Goal: Answer question/provide support: Share knowledge or assist other users

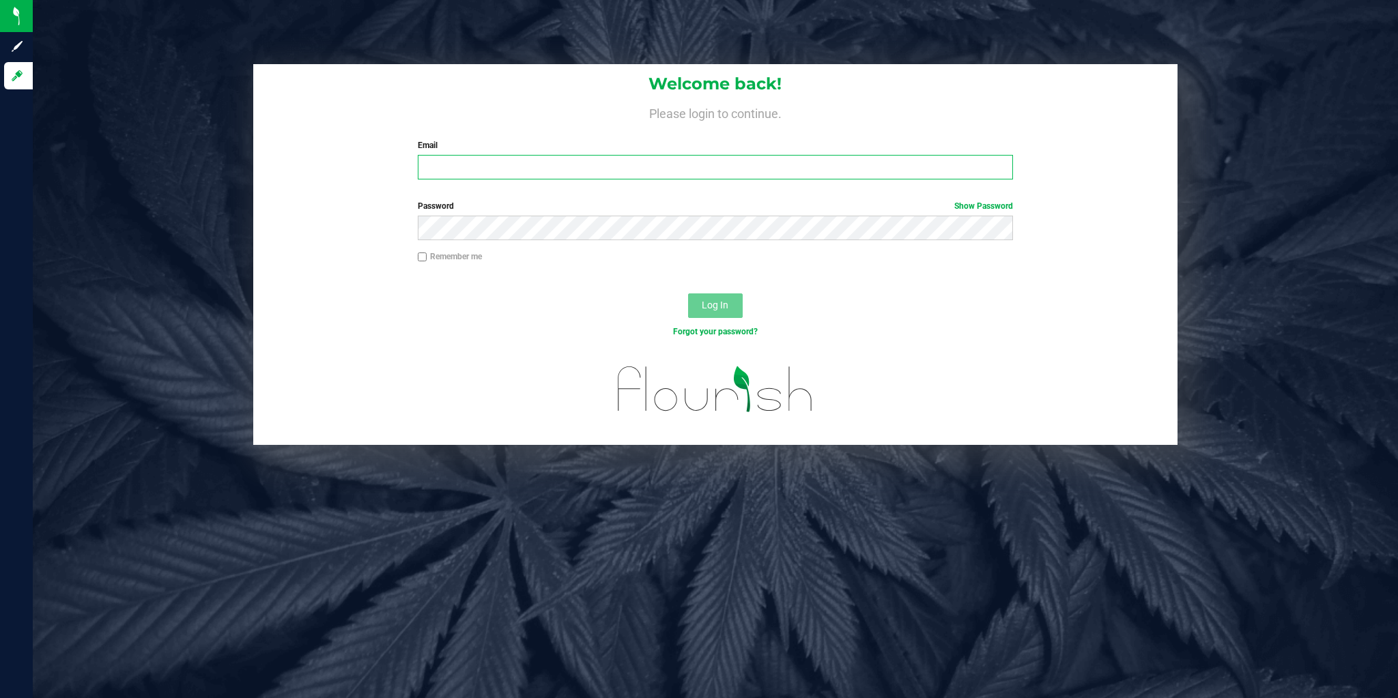
type input "[EMAIL_ADDRESS][DOMAIN_NAME]"
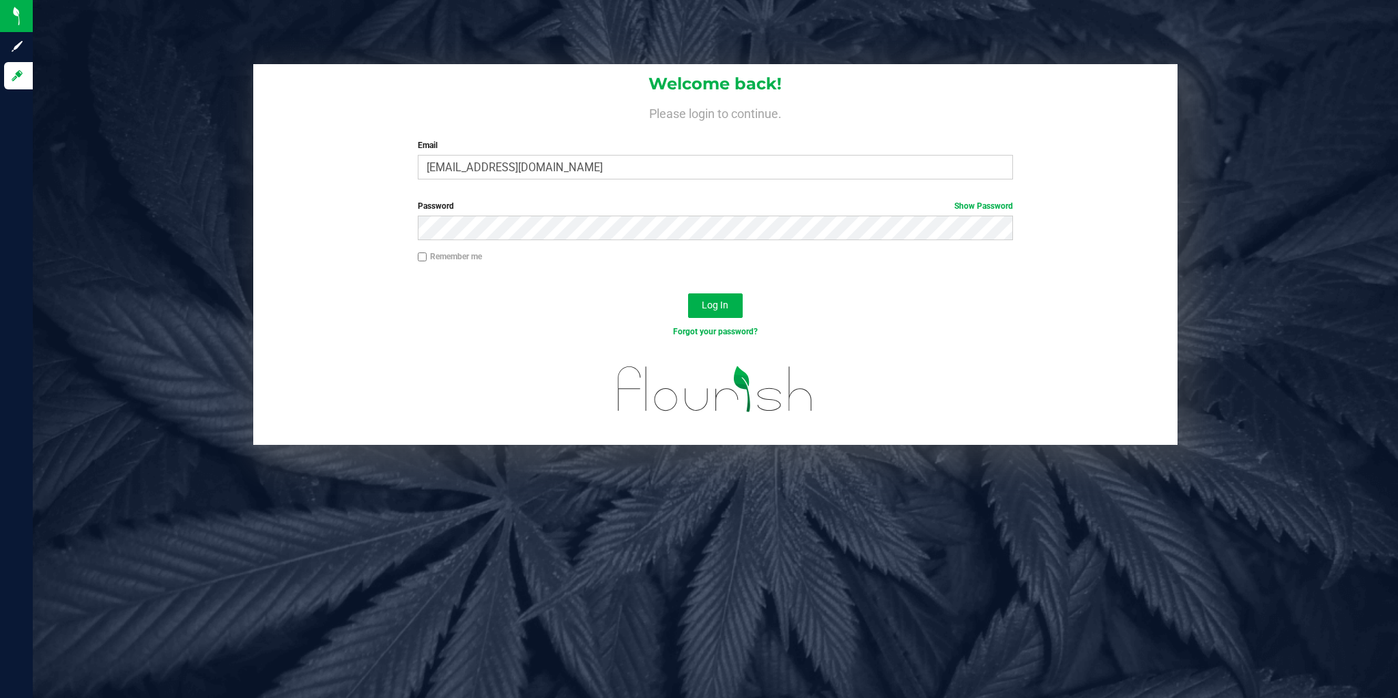
click at [498, 330] on div "Forgot your password?" at bounding box center [716, 332] width 616 height 12
click at [726, 316] on button "Log In" at bounding box center [715, 306] width 55 height 25
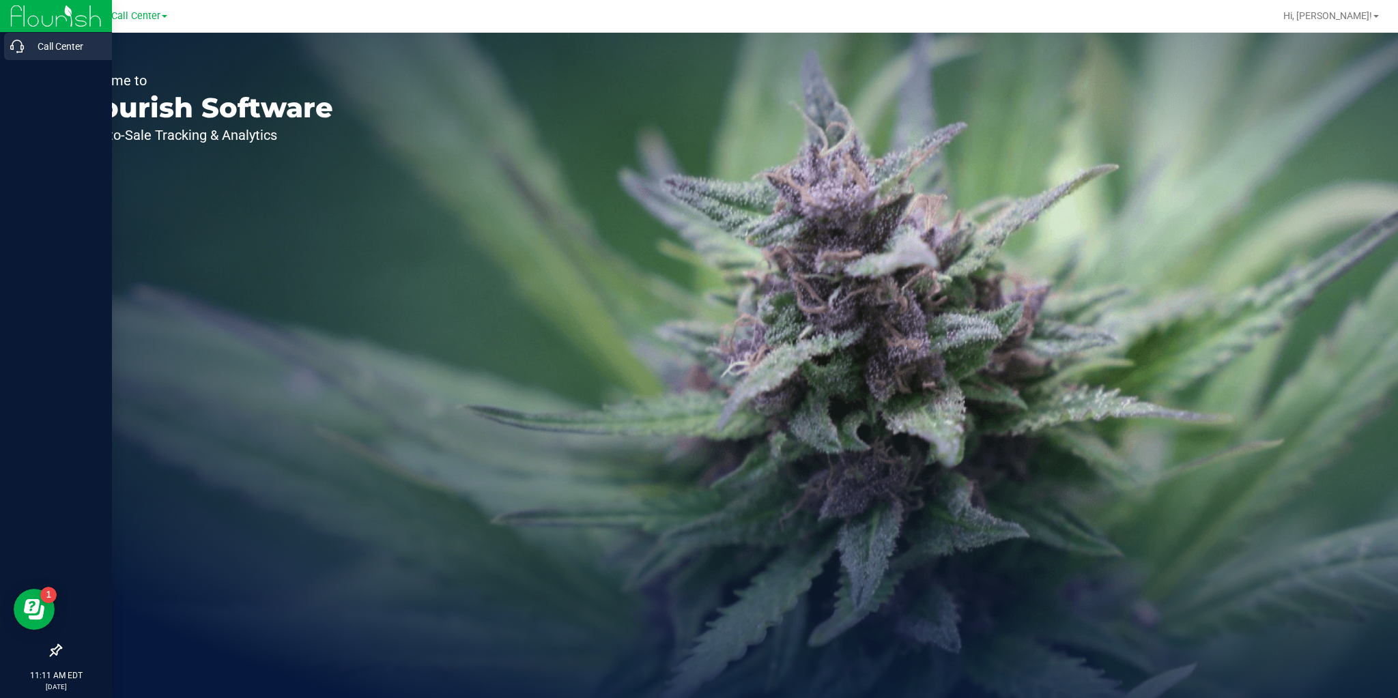
click at [69, 47] on p "Call Center" at bounding box center [65, 46] width 82 height 16
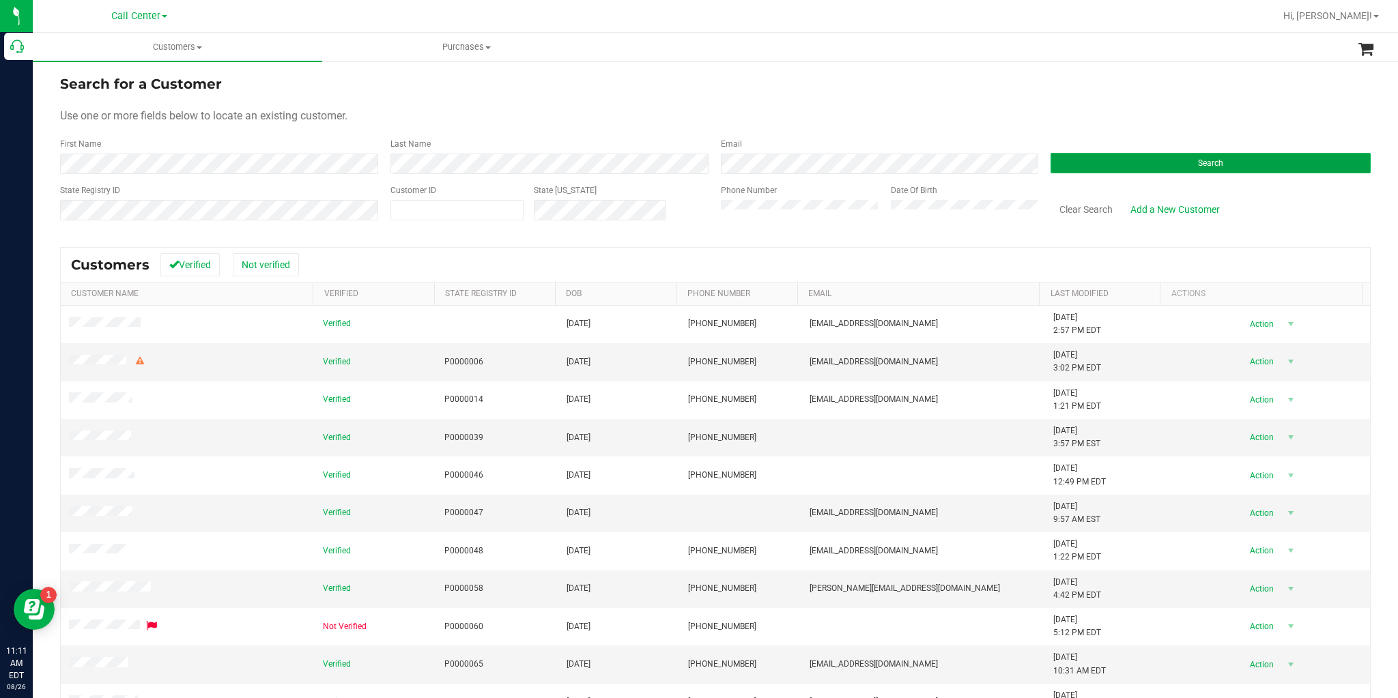
click at [1121, 156] on button "Search" at bounding box center [1211, 163] width 320 height 20
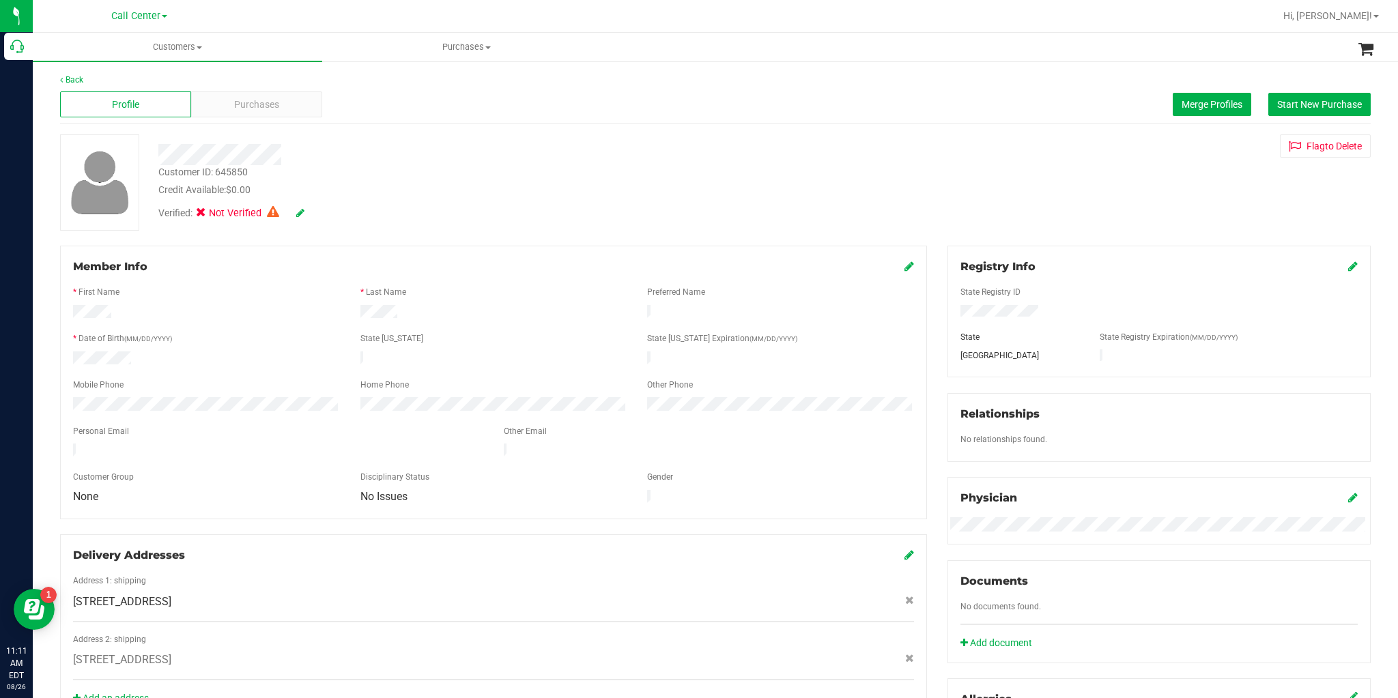
click at [301, 213] on icon at bounding box center [300, 213] width 8 height 10
click at [301, 213] on icon at bounding box center [299, 214] width 11 height 10
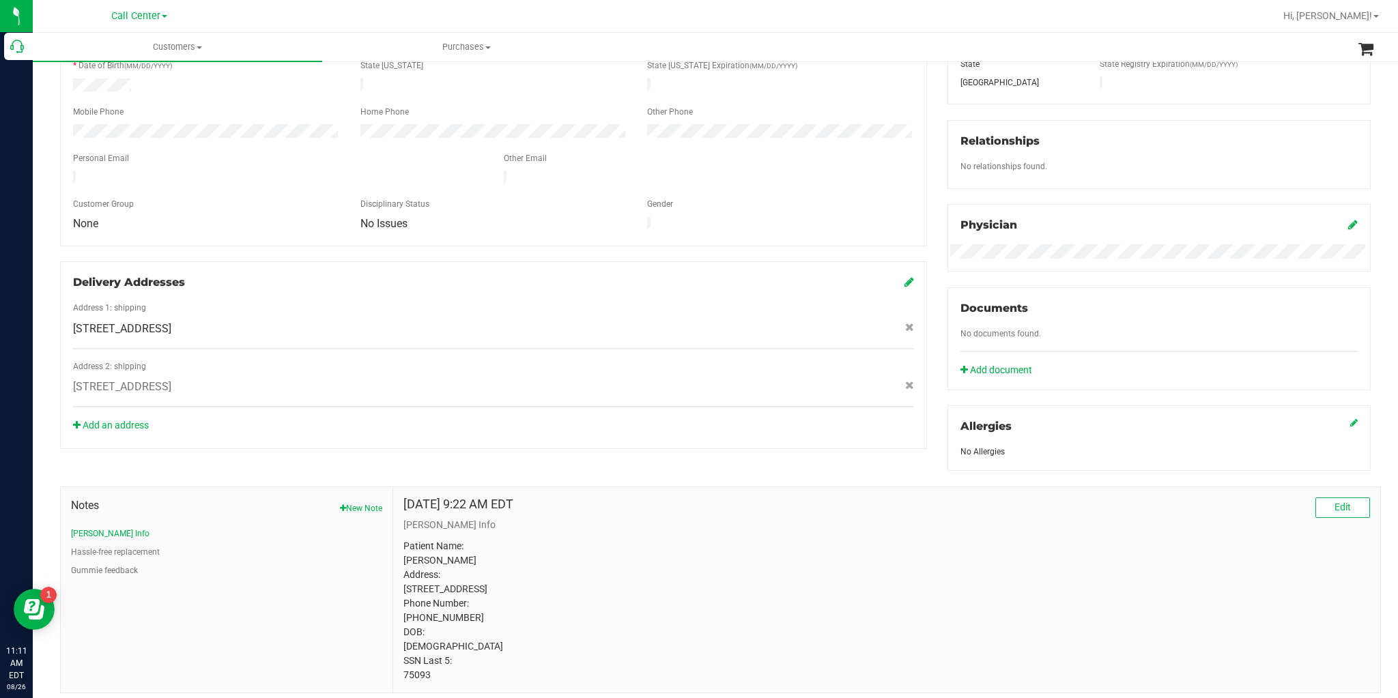
scroll to position [323, 0]
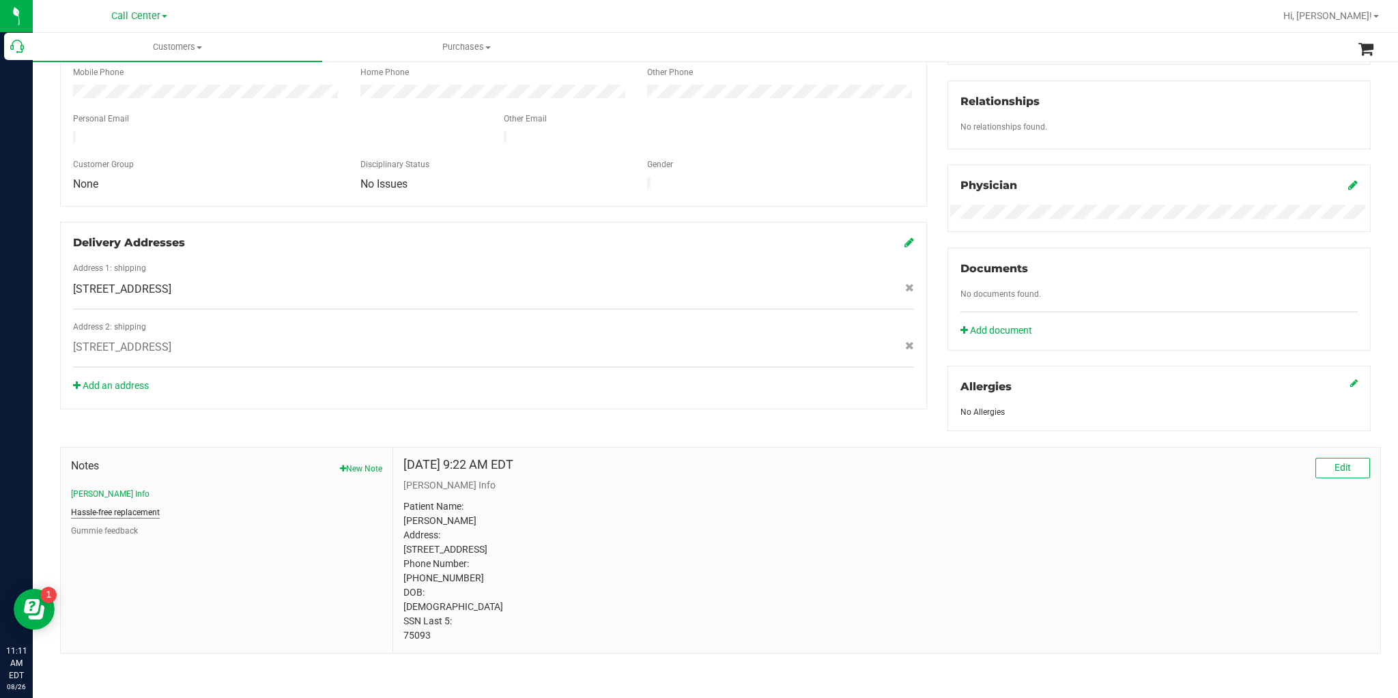
click at [106, 507] on button "Hassle-free replacement" at bounding box center [115, 513] width 89 height 12
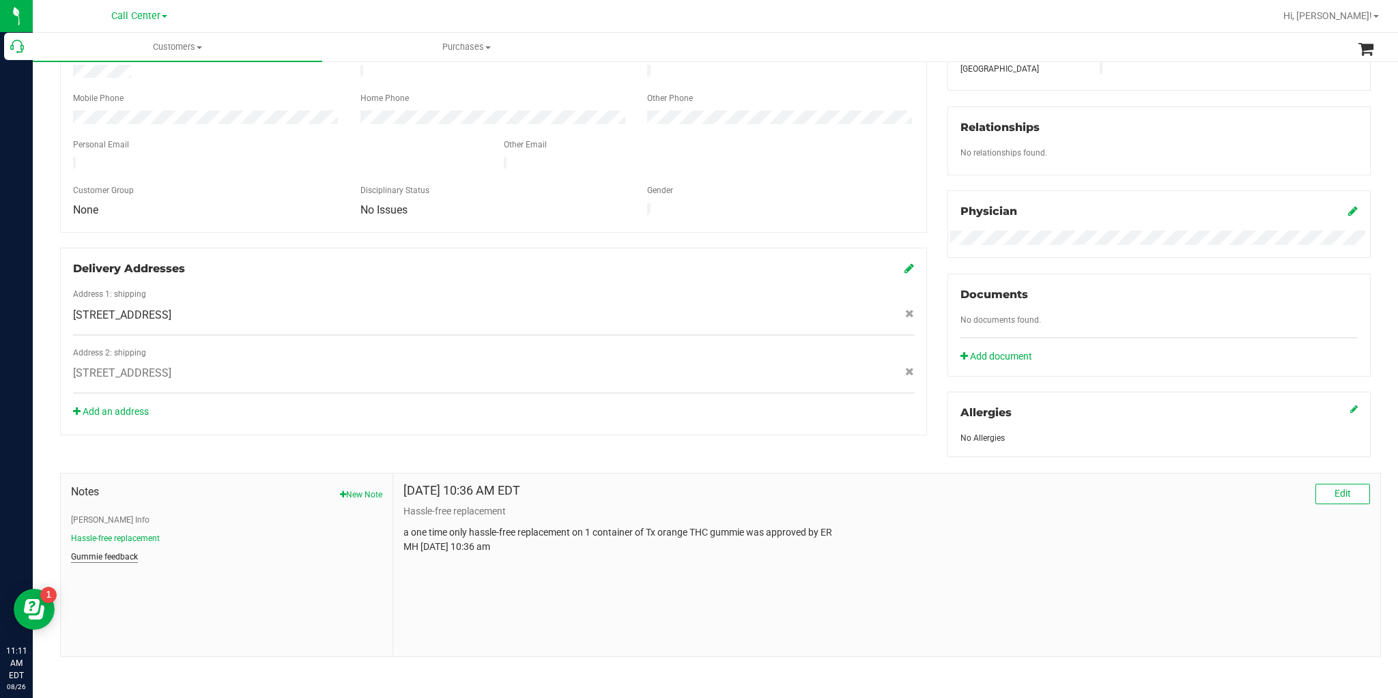
click at [122, 554] on button "Gummie feedback" at bounding box center [104, 557] width 67 height 12
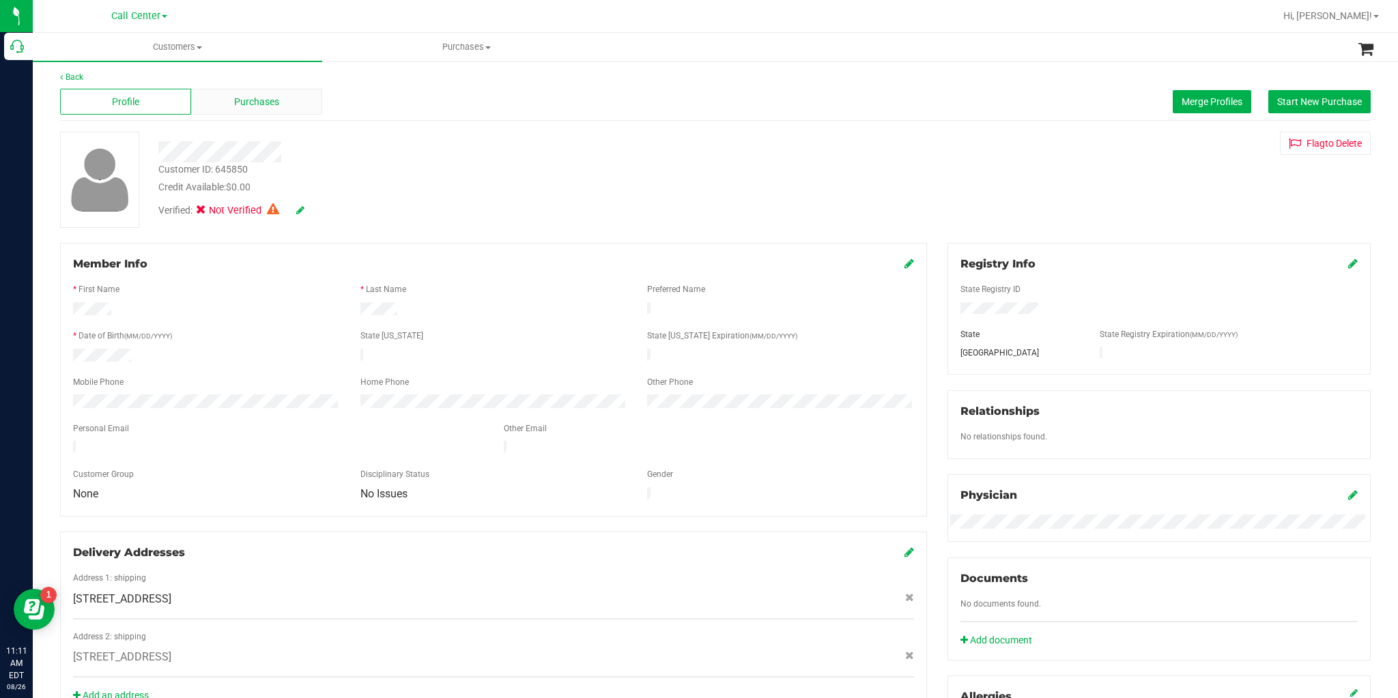
scroll to position [0, 0]
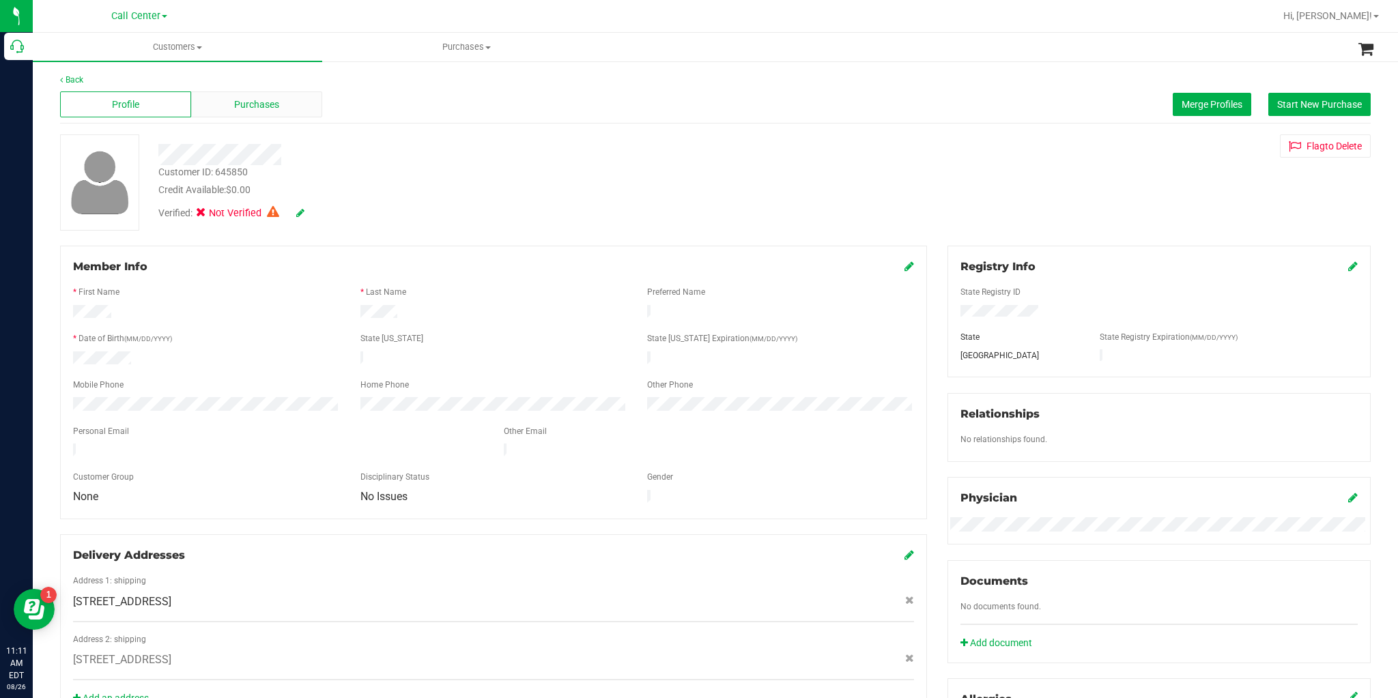
click at [266, 106] on span "Purchases" at bounding box center [256, 105] width 45 height 14
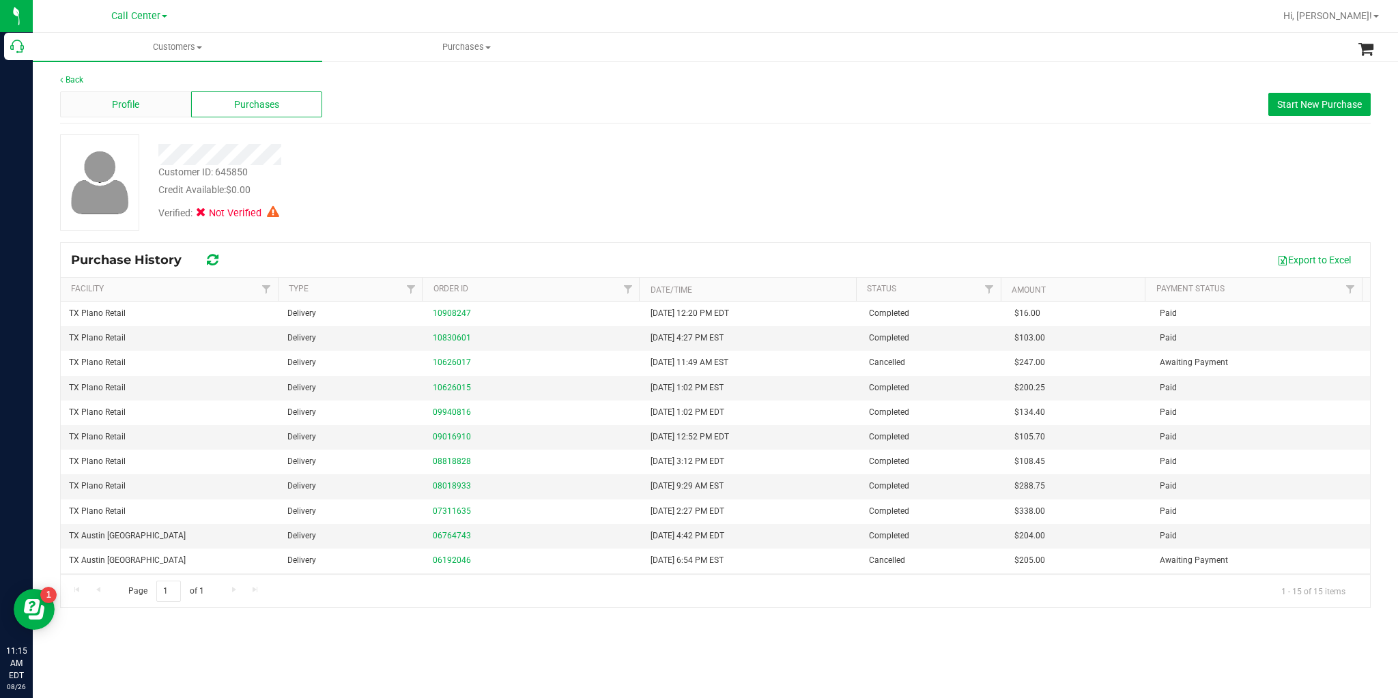
click at [139, 98] on span "Profile" at bounding box center [125, 105] width 27 height 14
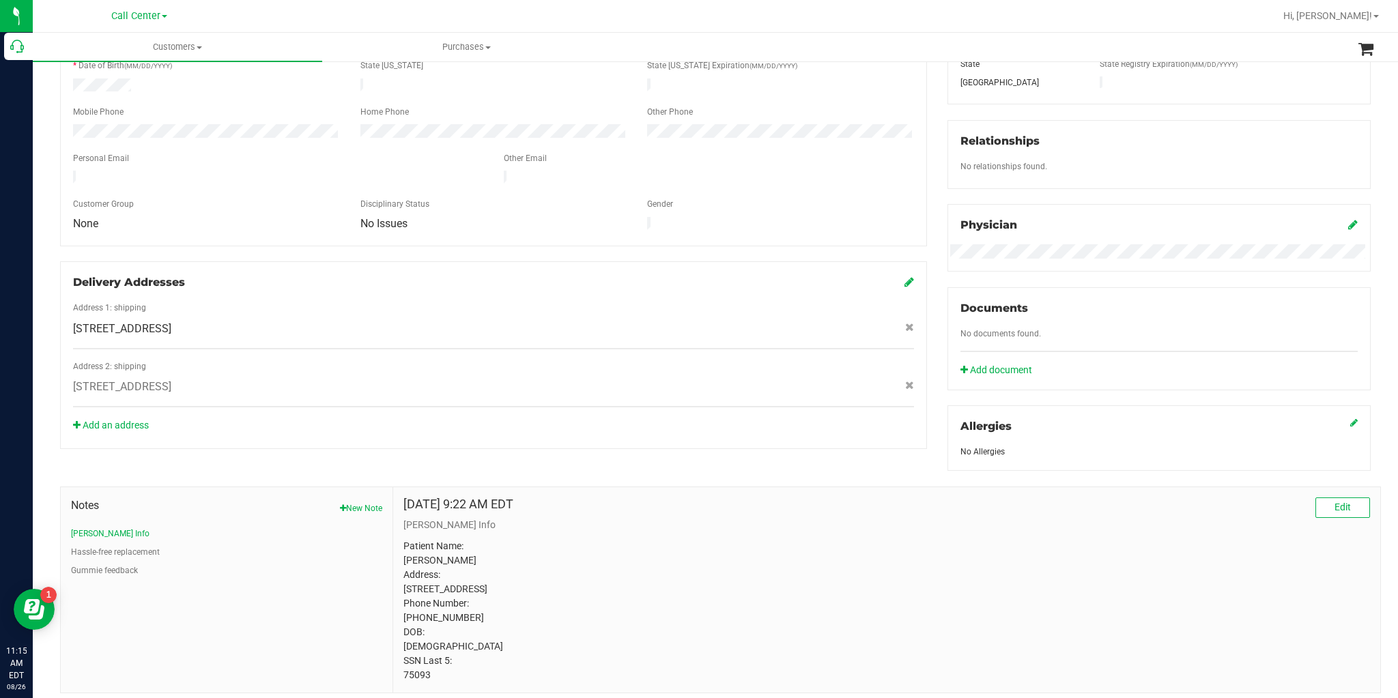
scroll to position [323, 0]
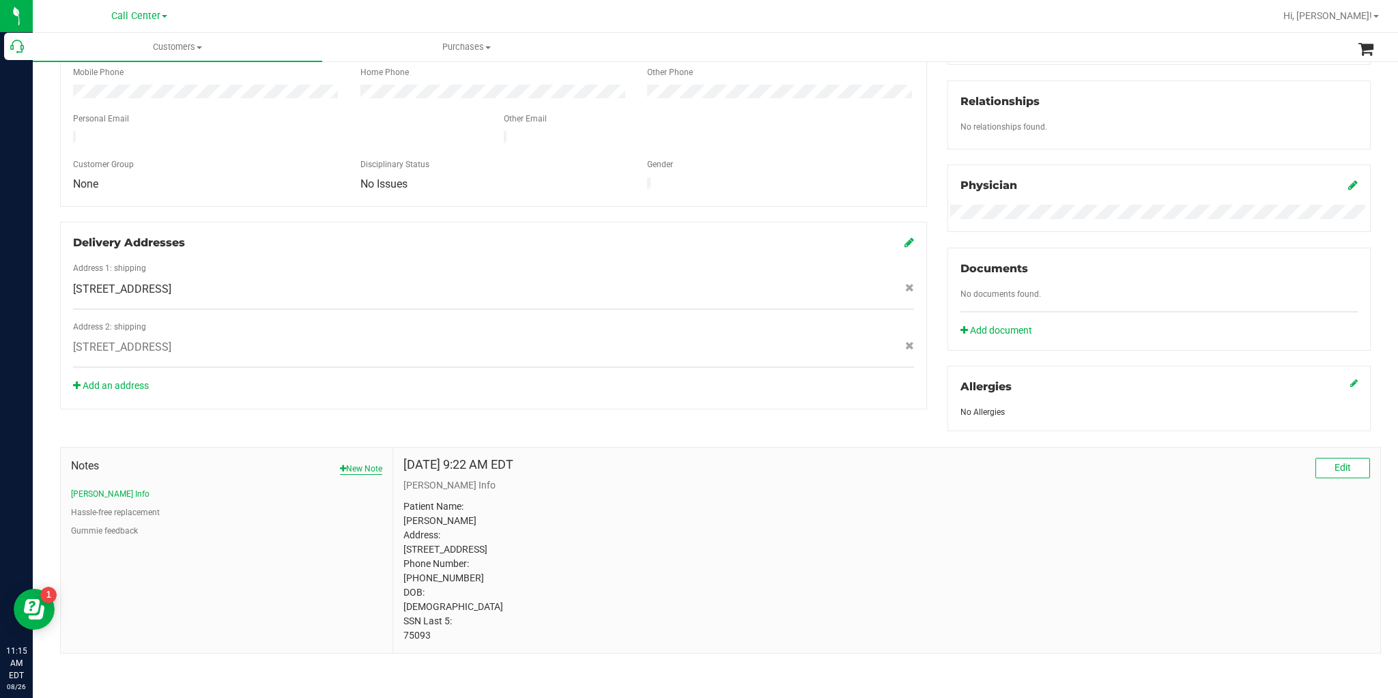
click at [360, 463] on button "New Note" at bounding box center [361, 469] width 42 height 12
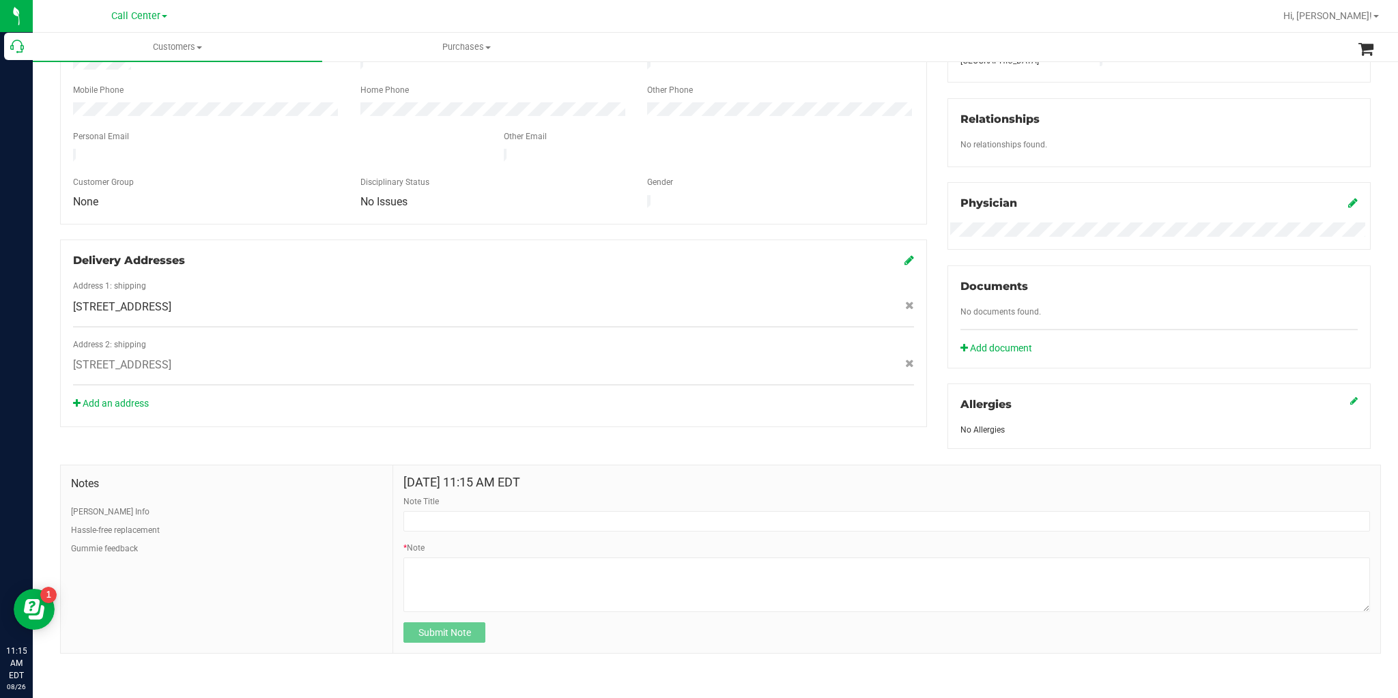
scroll to position [292, 0]
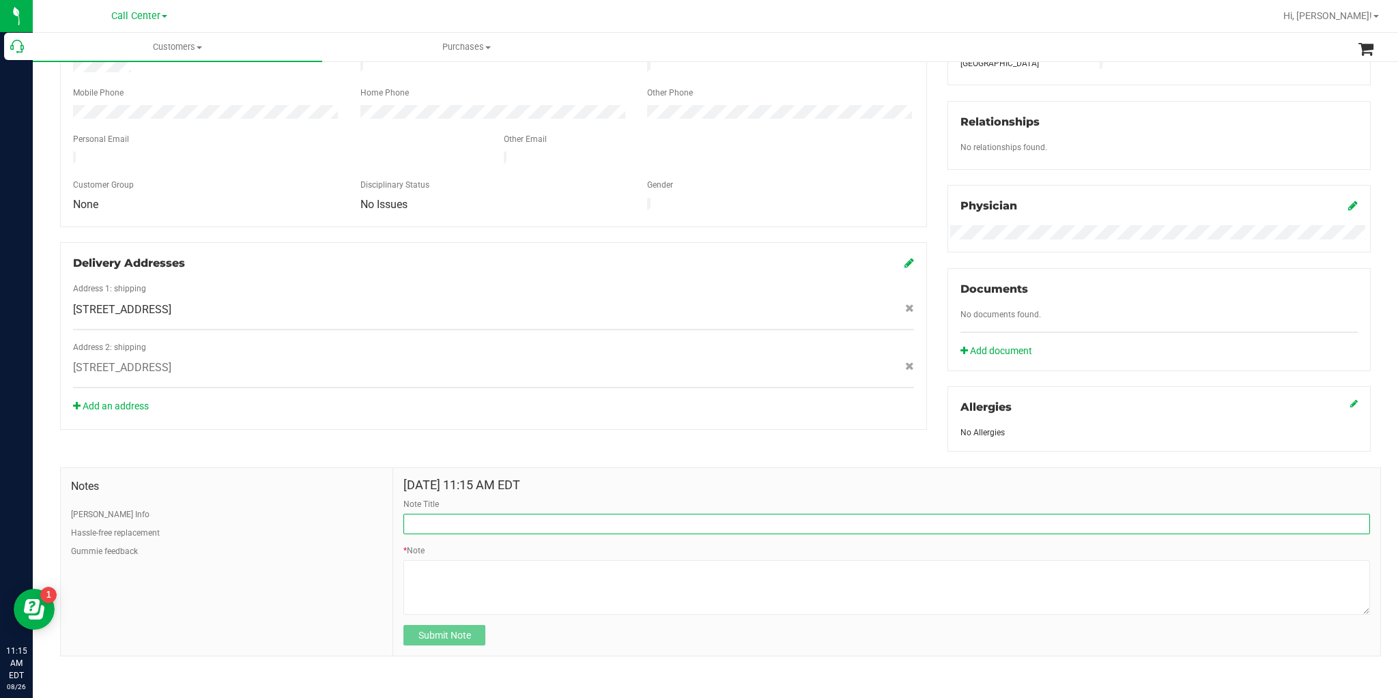
click at [432, 521] on input "Note Title" at bounding box center [887, 524] width 967 height 20
type input "20% off next order"
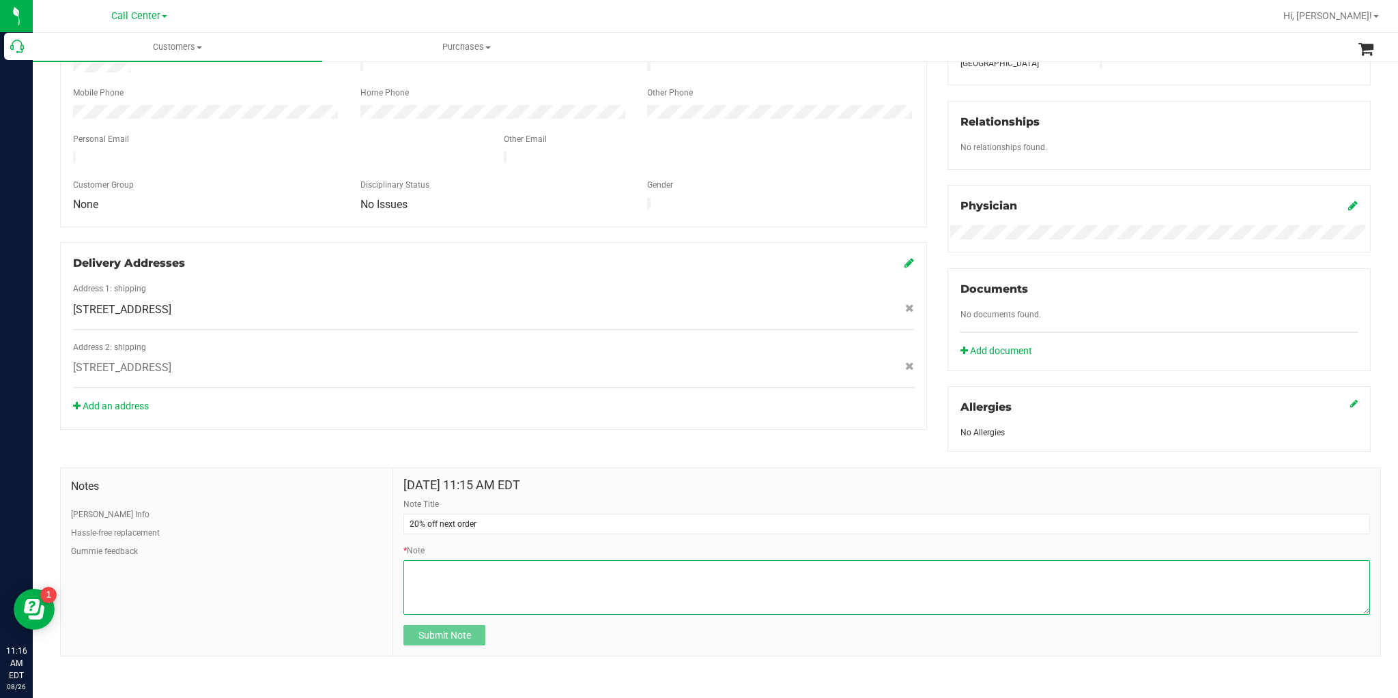
click at [443, 561] on textarea "* Note" at bounding box center [887, 588] width 967 height 55
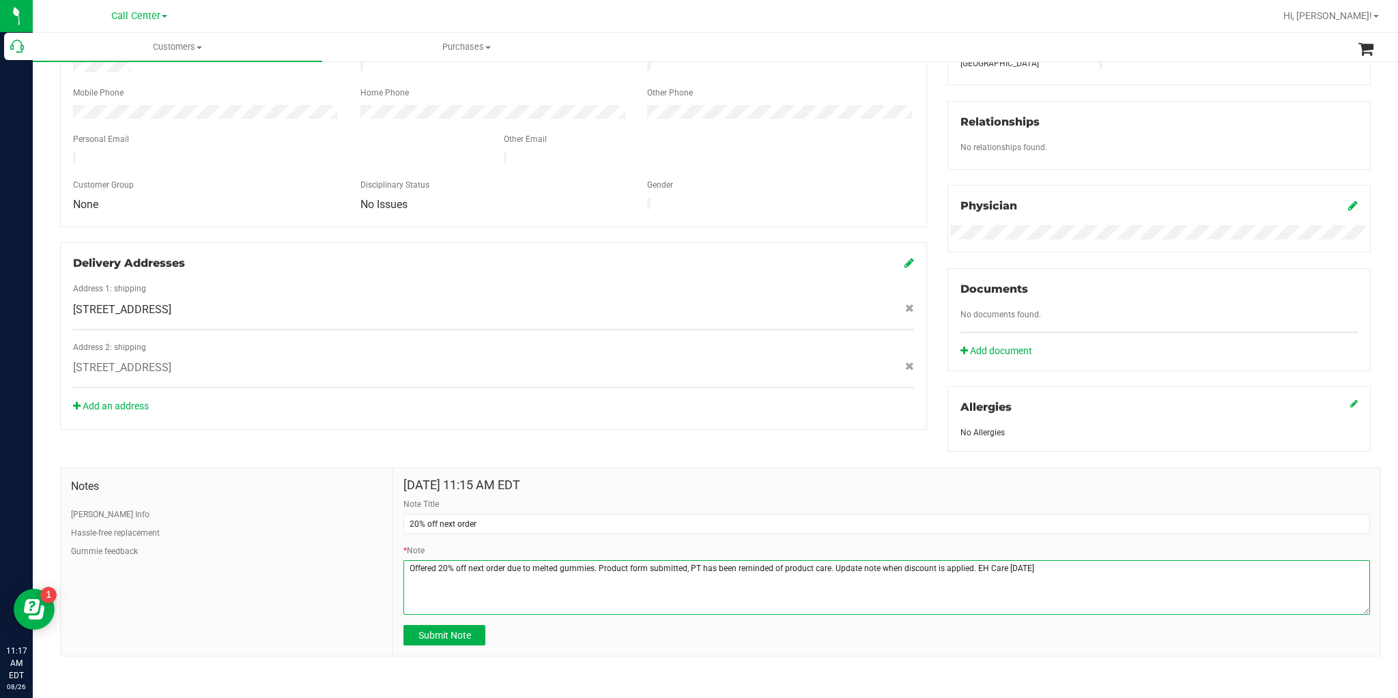
click at [590, 567] on textarea "* Note" at bounding box center [887, 588] width 967 height 55
type textarea "Offered 20% off next order due to melted gummies, a prior replacement was done …"
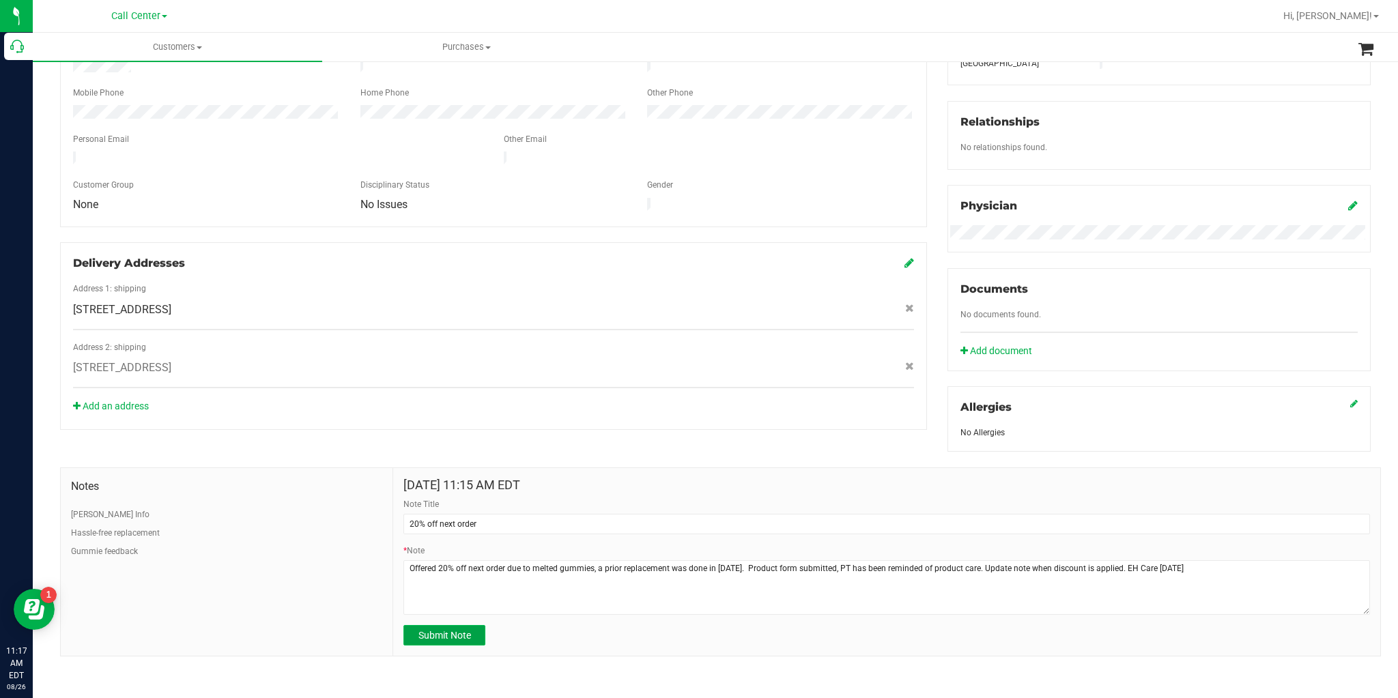
click at [475, 631] on button "Submit Note" at bounding box center [445, 635] width 82 height 20
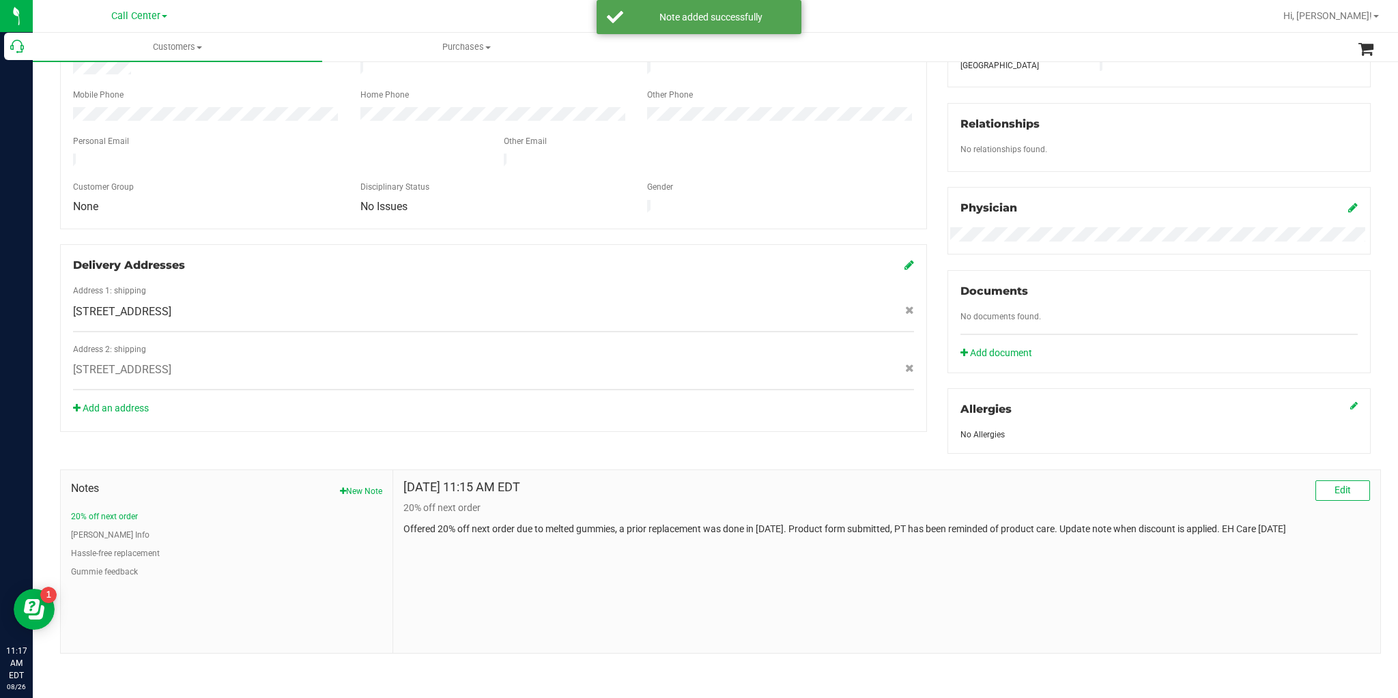
scroll to position [287, 0]
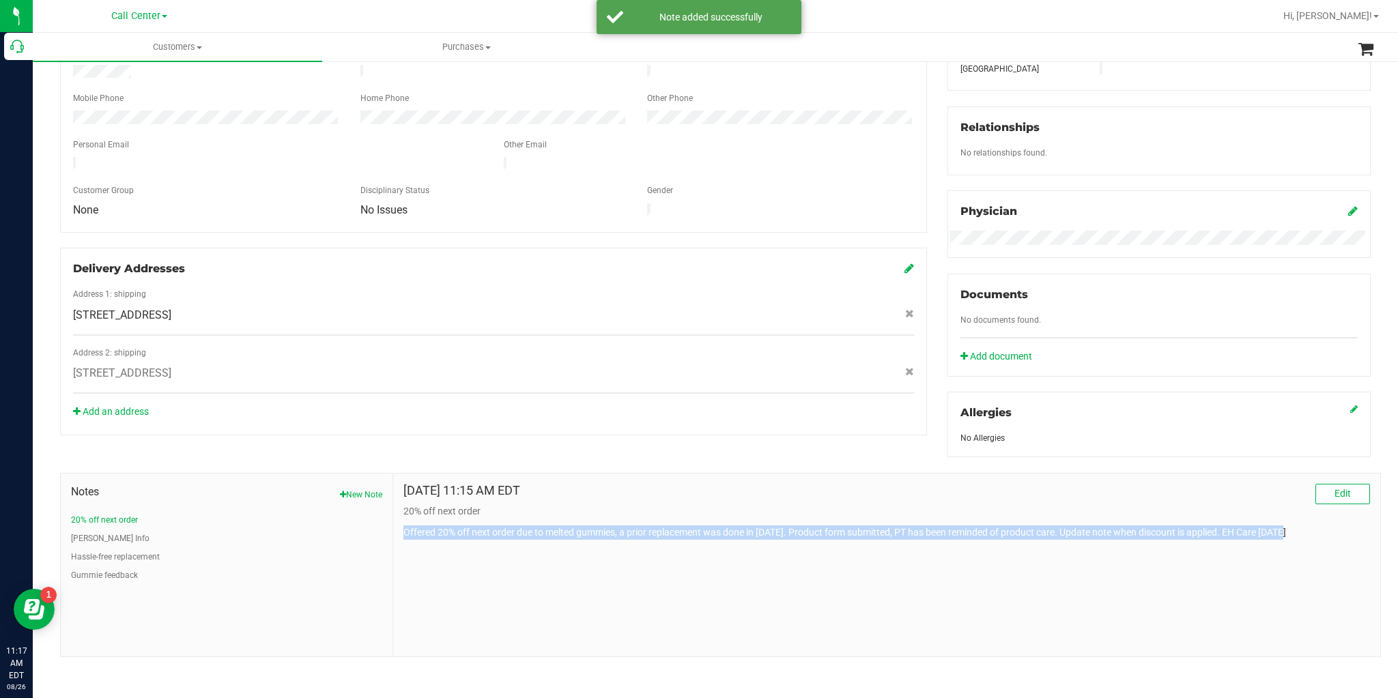
drag, startPoint x: 403, startPoint y: 528, endPoint x: 1308, endPoint y: 536, distance: 905.4
click at [1308, 536] on p "Offered 20% off next order due to melted gummies, a prior replacement was done …" at bounding box center [887, 533] width 967 height 14
copy p "Offered 20% off next order due to melted gummies, a prior replacement was done …"
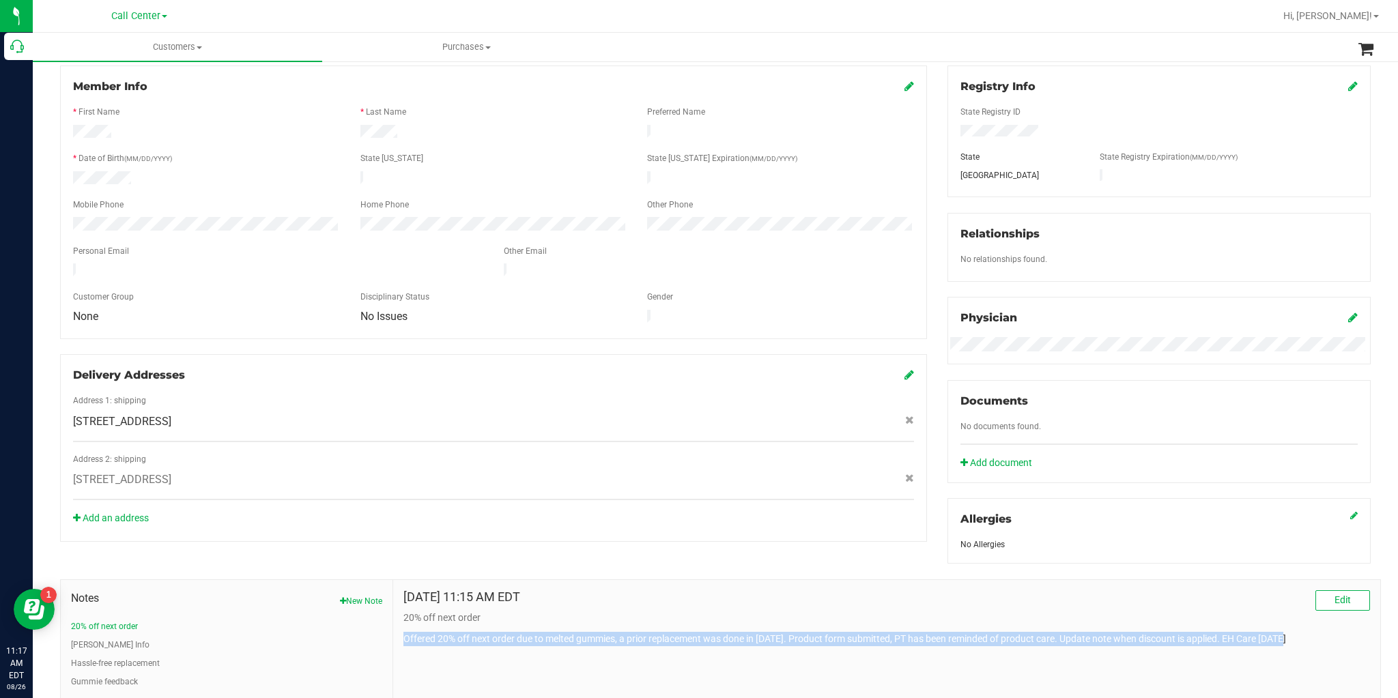
scroll to position [178, 0]
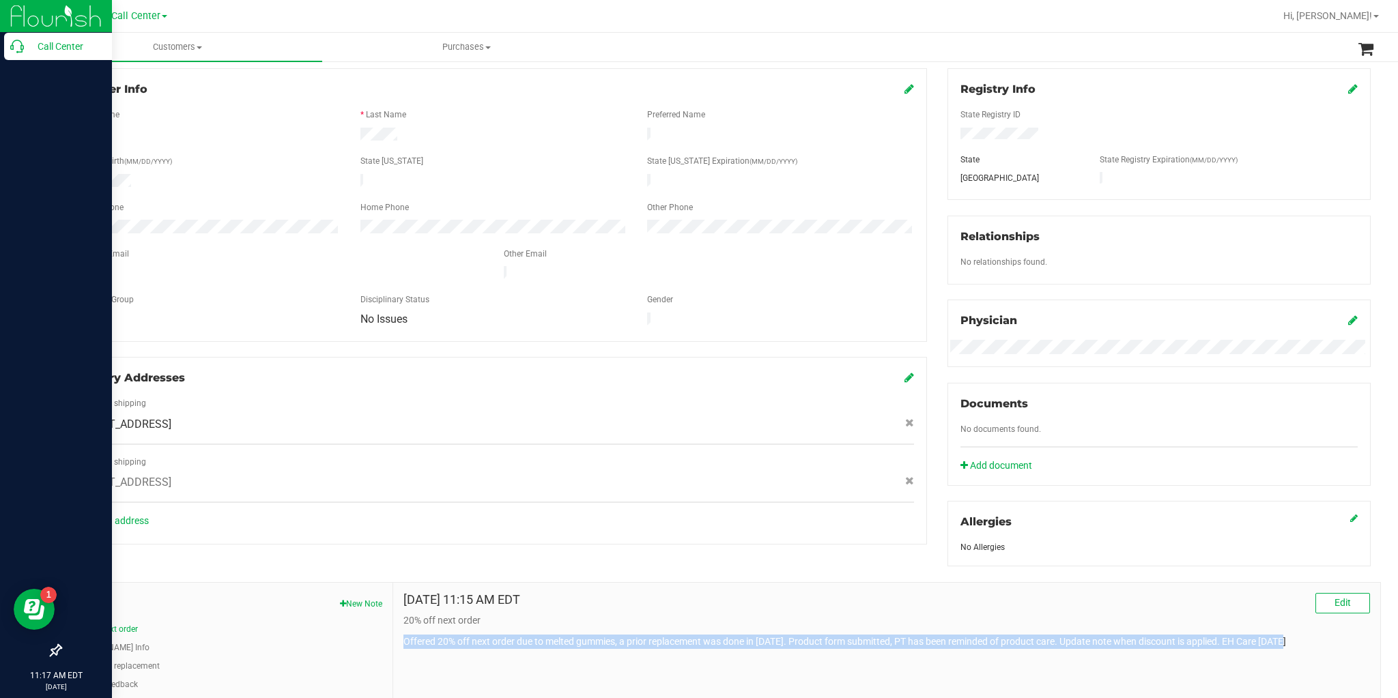
click at [48, 49] on p "Call Center" at bounding box center [65, 46] width 82 height 16
